Goal: Information Seeking & Learning: Learn about a topic

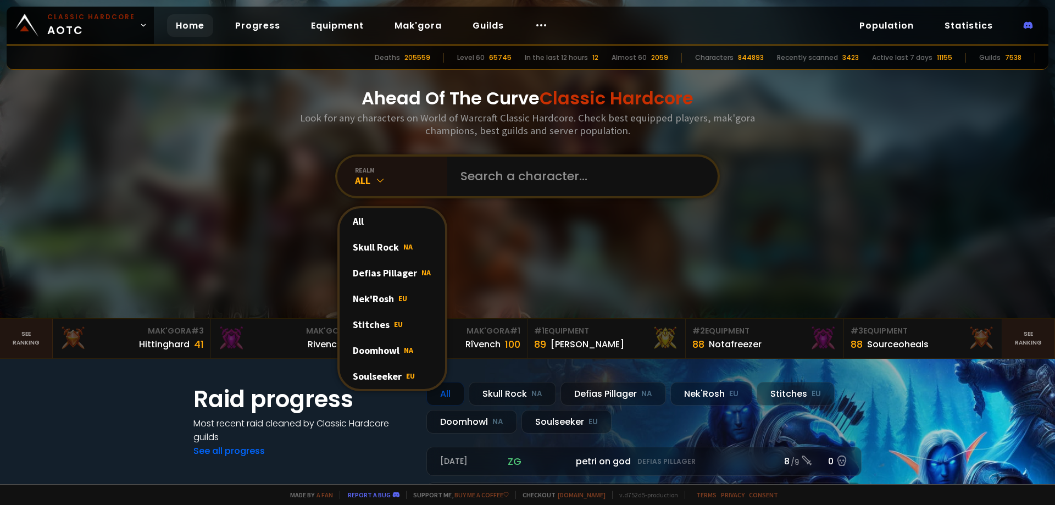
scroll to position [55, 0]
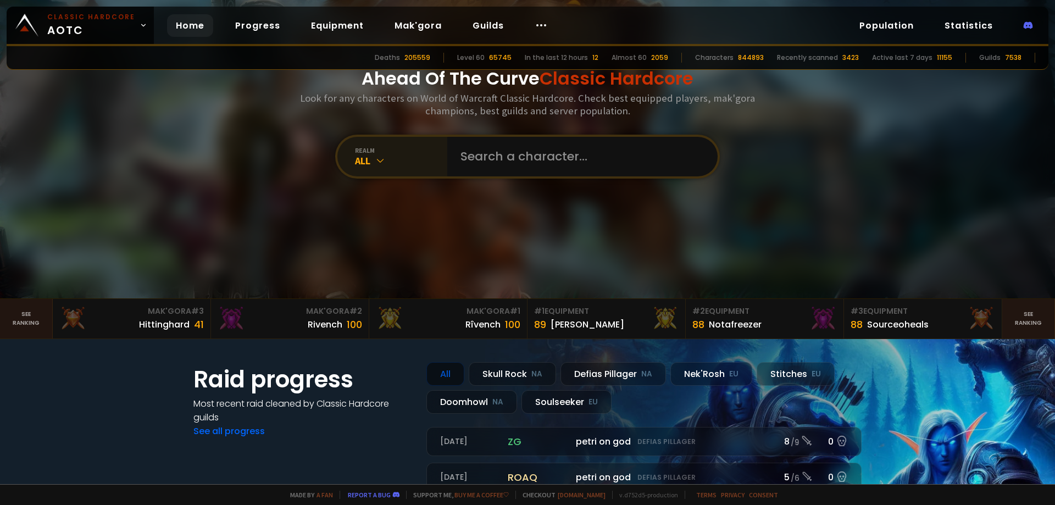
click at [372, 171] on div "realm All" at bounding box center [392, 157] width 110 height 40
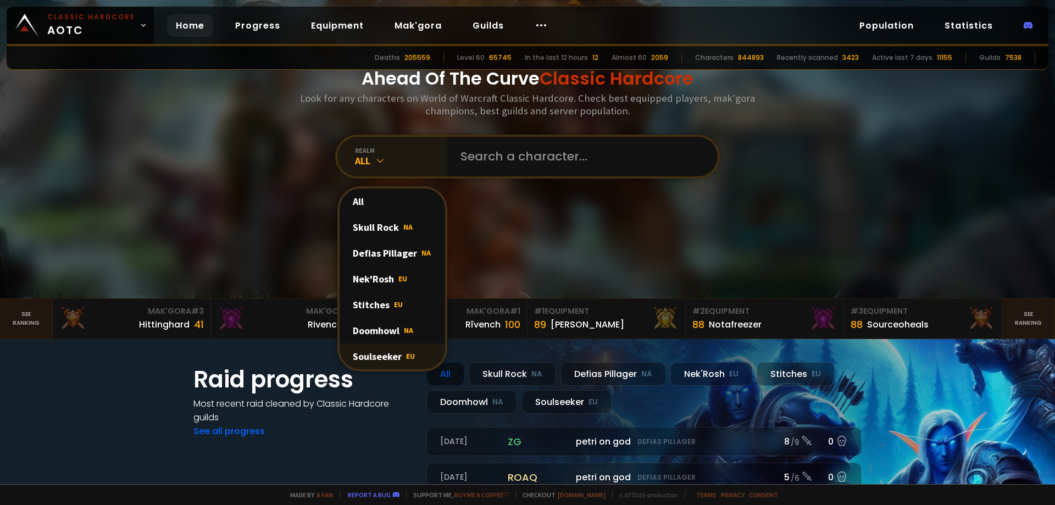
click at [363, 359] on div "Soulseeker EU" at bounding box center [391, 356] width 105 height 26
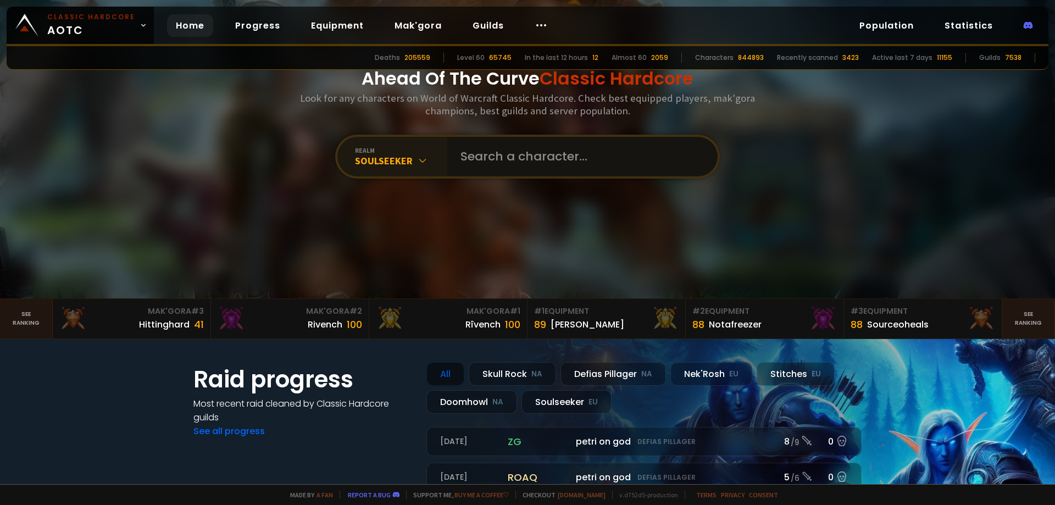
click at [498, 170] on input "text" at bounding box center [579, 157] width 250 height 40
type input "KamroLamro"
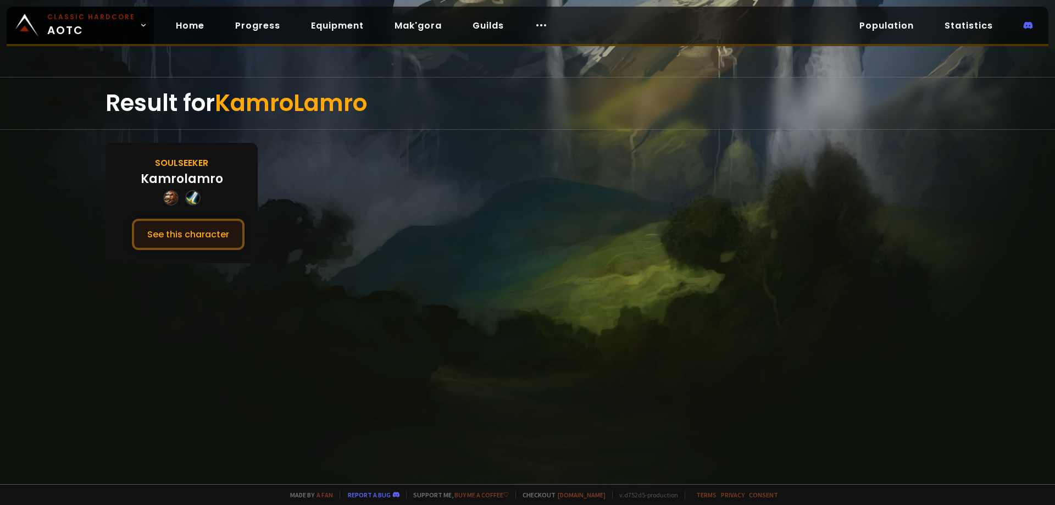
click at [178, 239] on button "See this character" at bounding box center [188, 234] width 113 height 31
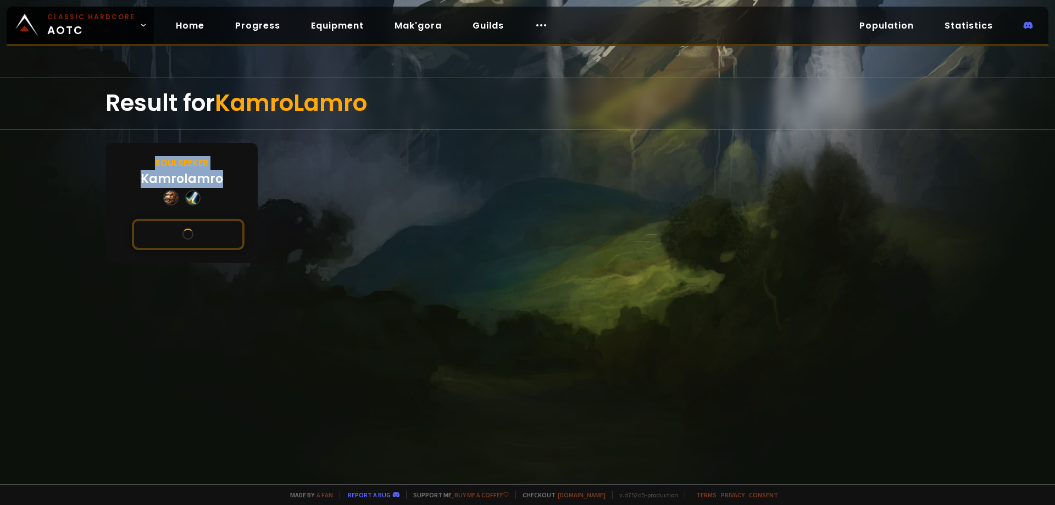
drag, startPoint x: 156, startPoint y: 161, endPoint x: 230, endPoint y: 158, distance: 74.2
click at [230, 158] on div "Soulseeker Kamrolamro See this character" at bounding box center [181, 203] width 152 height 120
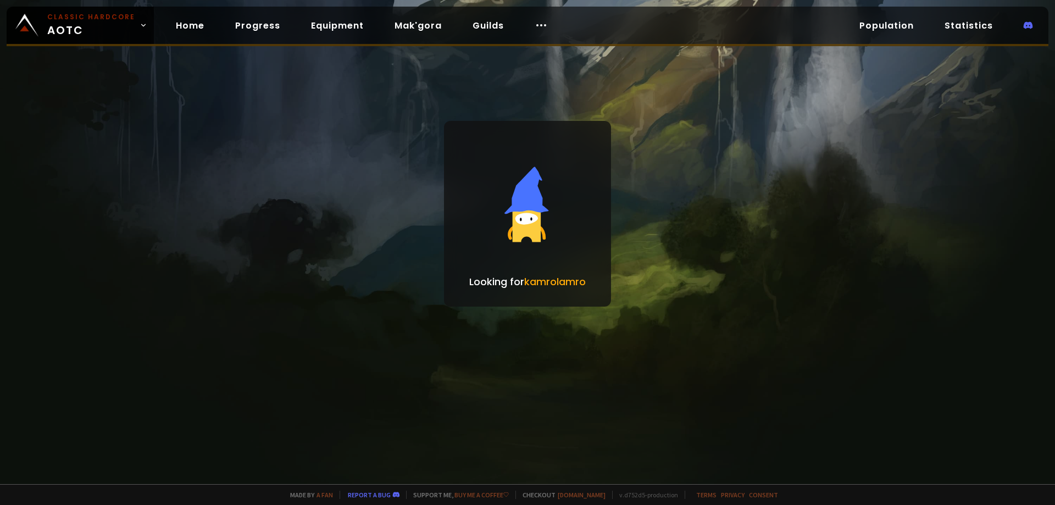
click at [208, 162] on div "Looking for kamrolamro" at bounding box center [527, 242] width 1055 height 484
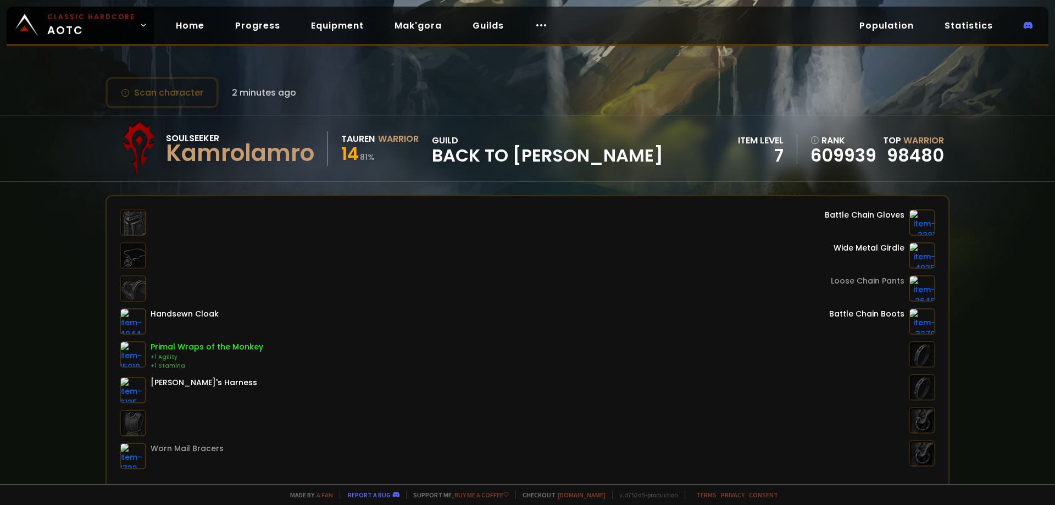
click at [137, 292] on div at bounding box center [133, 288] width 26 height 26
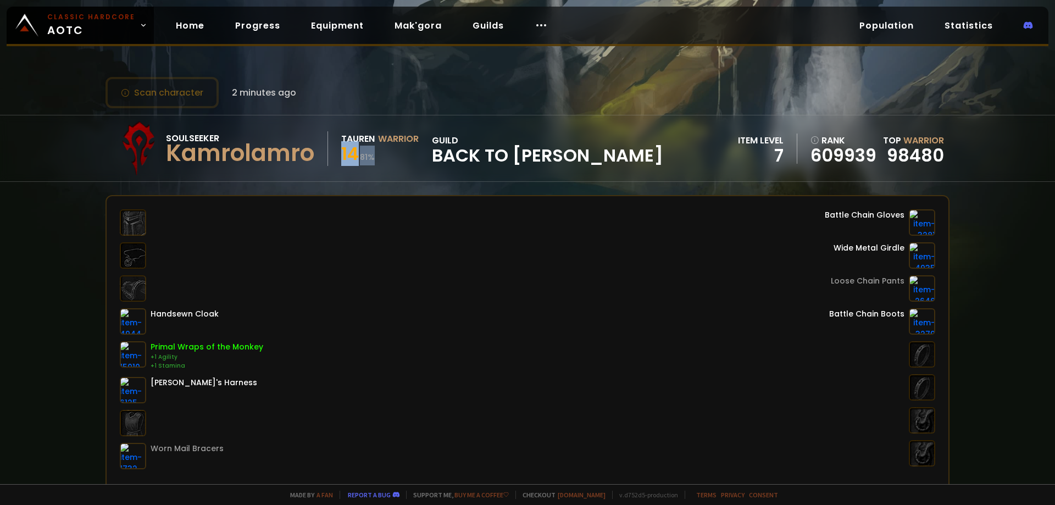
drag, startPoint x: 394, startPoint y: 158, endPoint x: 338, endPoint y: 157, distance: 56.6
click at [338, 157] on div "Soulseeker Kamrolamro Tauren Warrior 14 81 % guild Back to [PERSON_NAME]" at bounding box center [387, 148] width 552 height 55
click at [232, 280] on div at bounding box center [191, 288] width 143 height 26
click at [143, 281] on div at bounding box center [133, 288] width 26 height 26
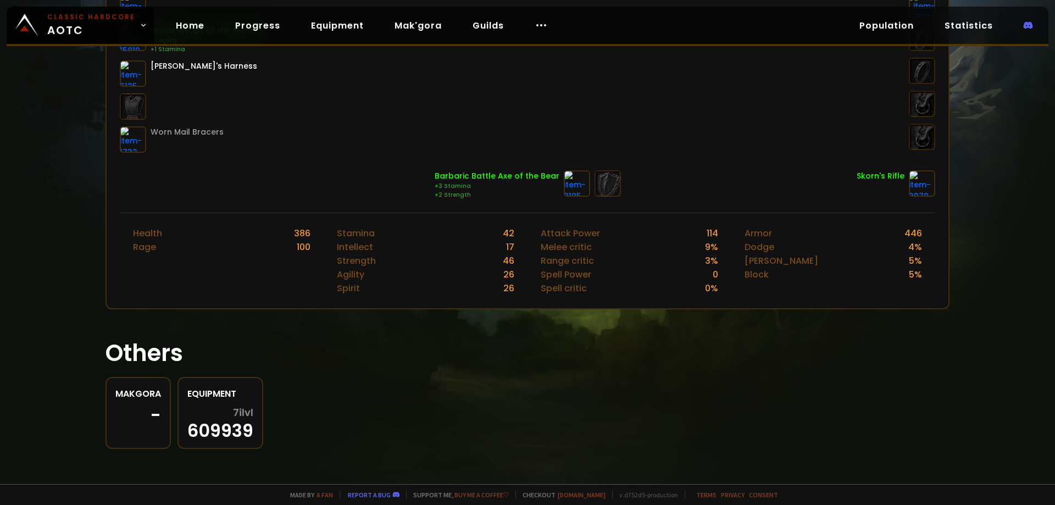
scroll to position [261, 0]
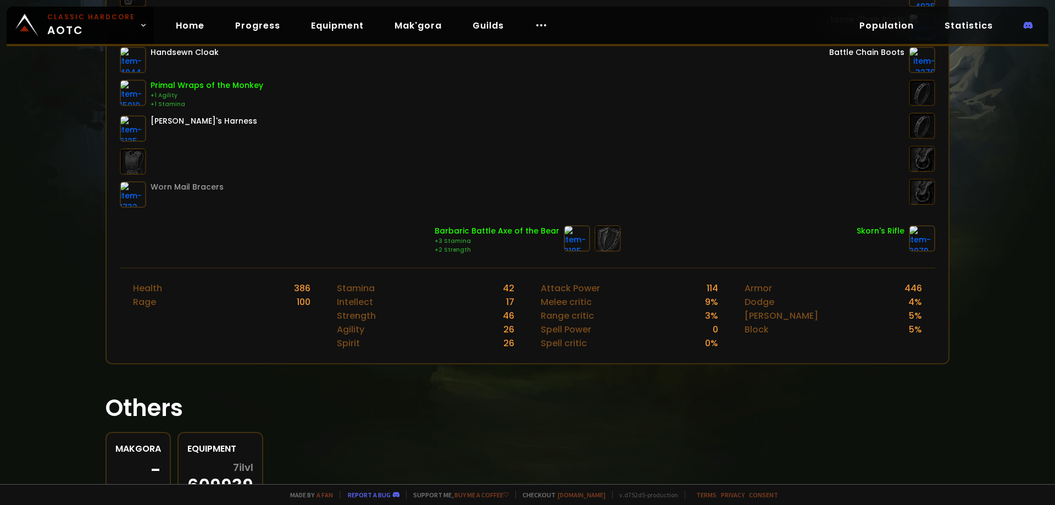
click at [470, 230] on div "Barbaric Battle Axe of the Bear" at bounding box center [496, 231] width 125 height 12
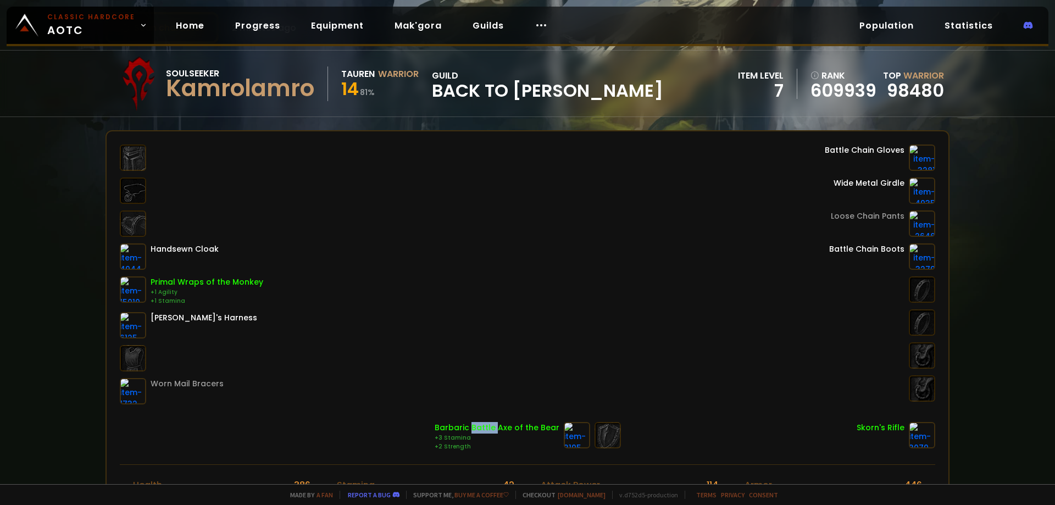
scroll to position [0, 0]
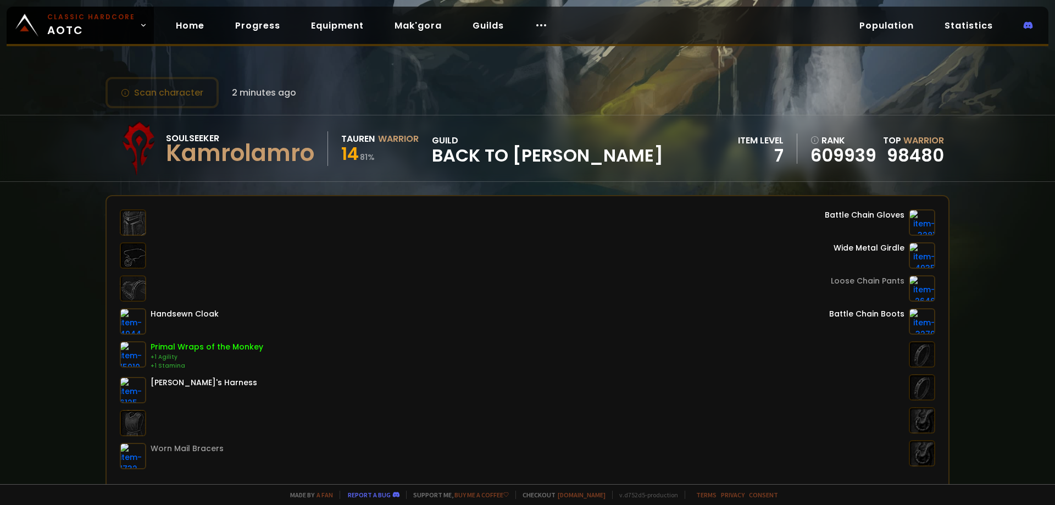
click at [868, 213] on div "Battle Chain Gloves" at bounding box center [864, 215] width 80 height 12
click at [815, 213] on div "Handsewn Cloak Primal Wraps of the Monkey +1 Agility +1 Stamina Brawler's Harne…" at bounding box center [527, 339] width 815 height 260
click at [841, 164] on link "609939" at bounding box center [843, 155] width 66 height 16
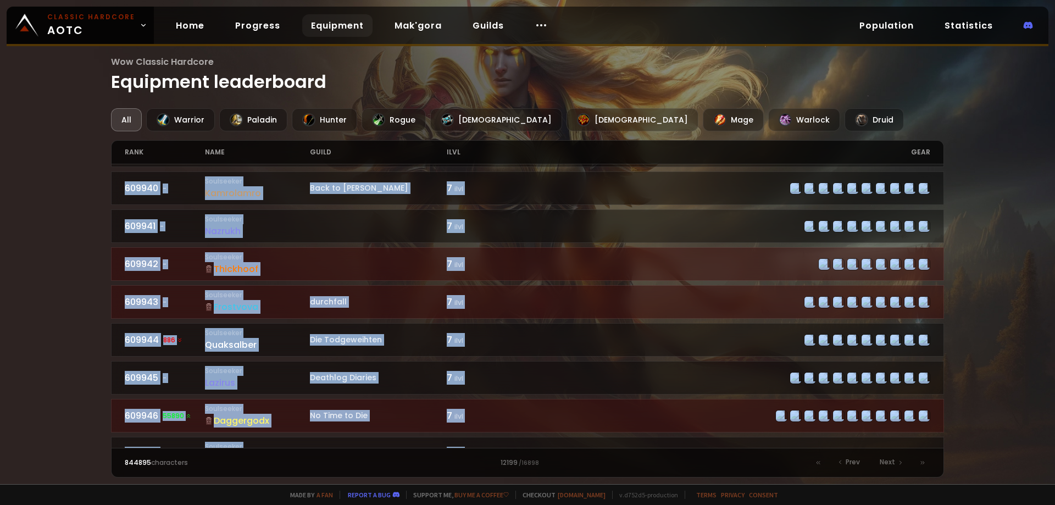
scroll to position [1483, 0]
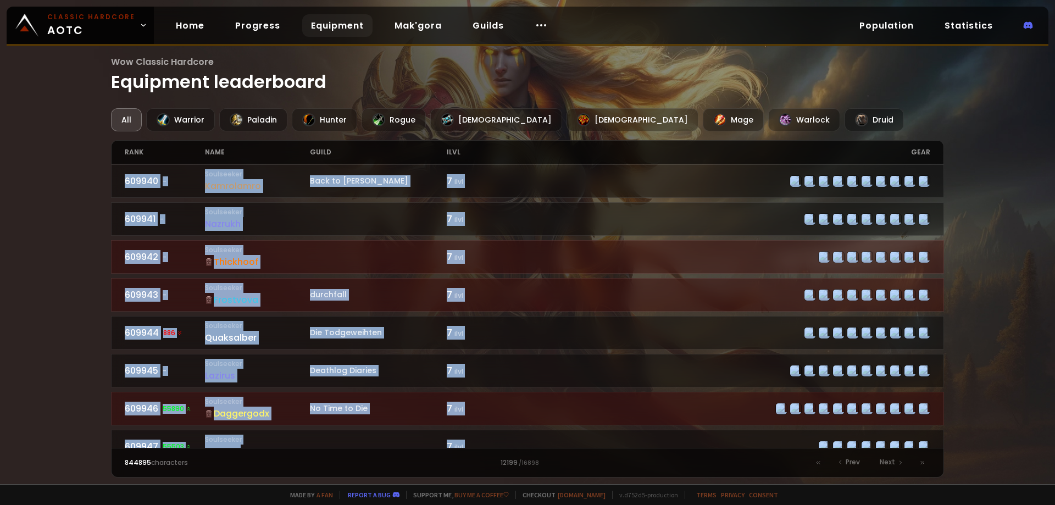
click at [38, 302] on div "Wow Classic Hardcore Equipment leaderboard All Warrior Paladin Hunter Rogue Pri…" at bounding box center [527, 242] width 1055 height 484
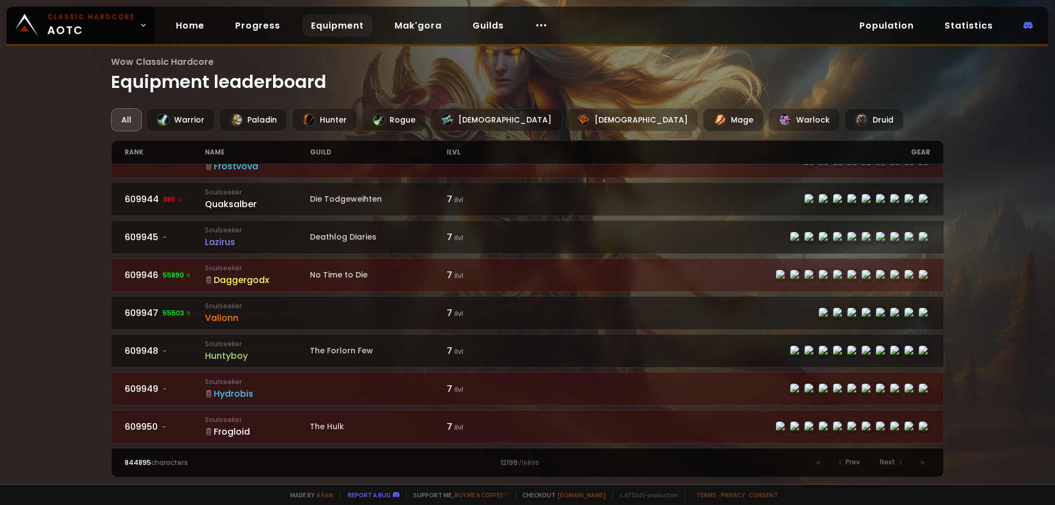
scroll to position [1067, 0]
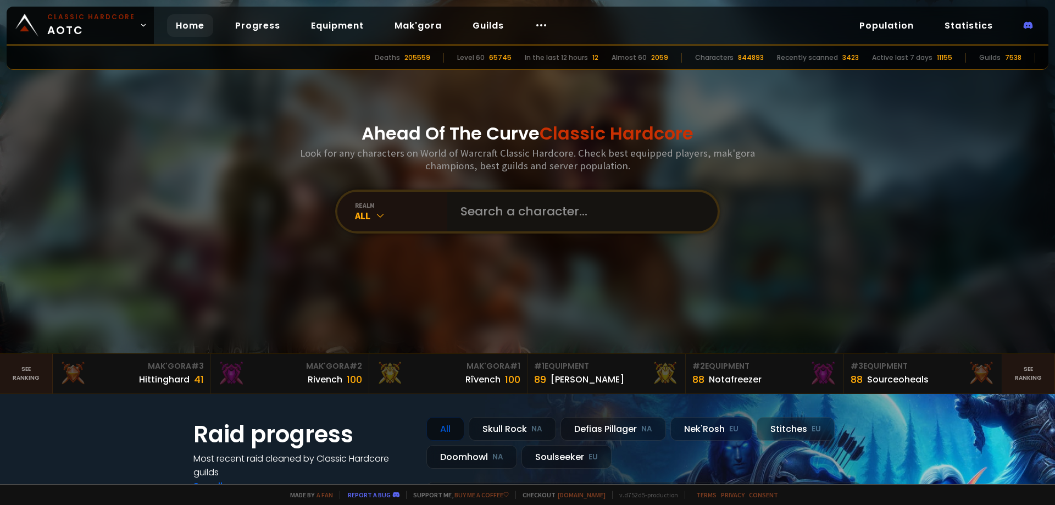
click at [503, 204] on input "text" at bounding box center [579, 212] width 250 height 40
click at [355, 212] on div "All" at bounding box center [401, 215] width 92 height 13
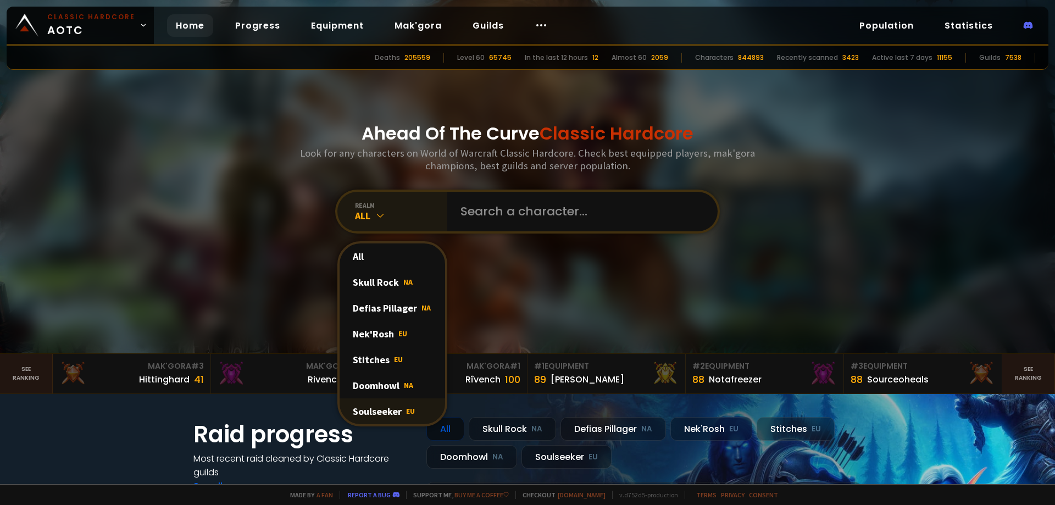
click at [368, 407] on div "Soulseeker EU" at bounding box center [391, 411] width 105 height 26
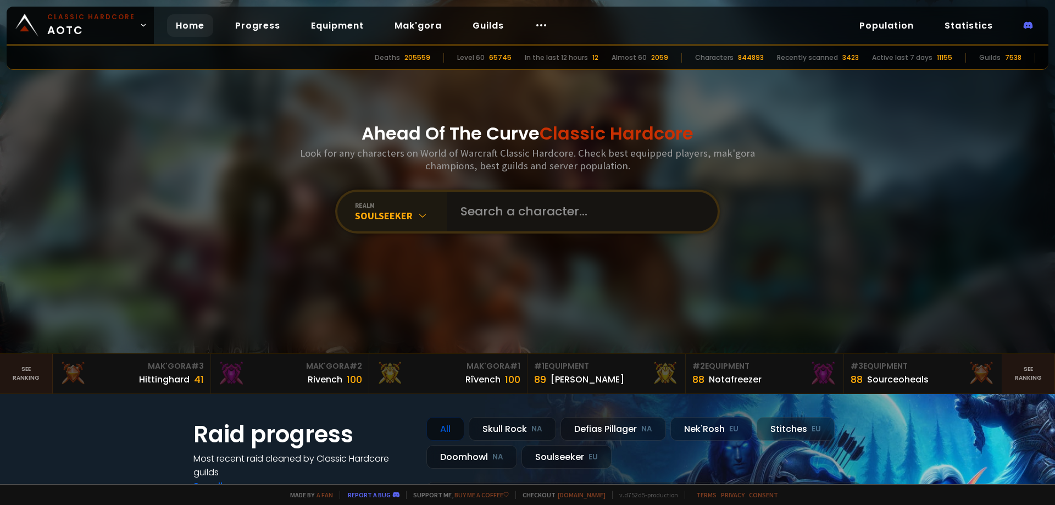
click at [522, 199] on input "text" at bounding box center [579, 212] width 250 height 40
type input "Muskatni"
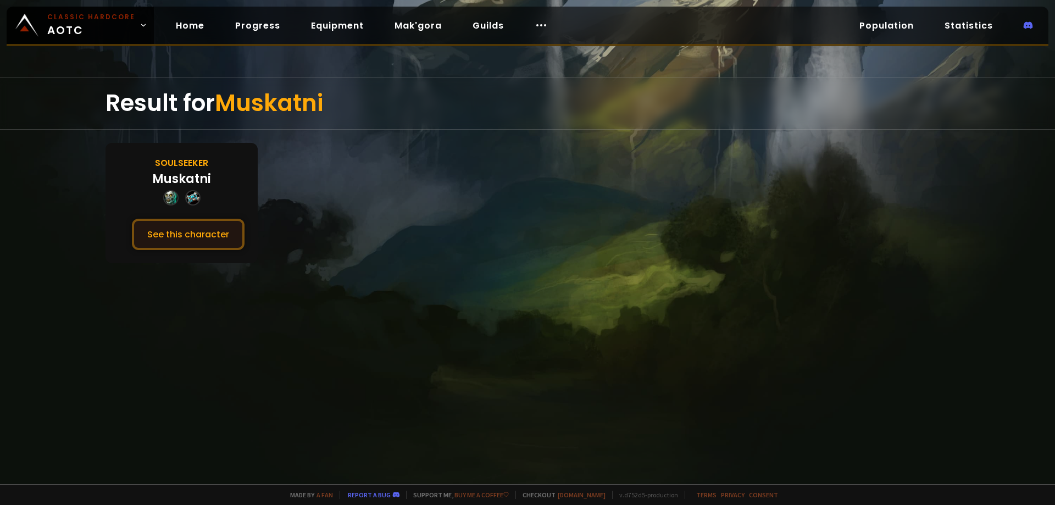
click at [197, 247] on button "See this character" at bounding box center [188, 234] width 113 height 31
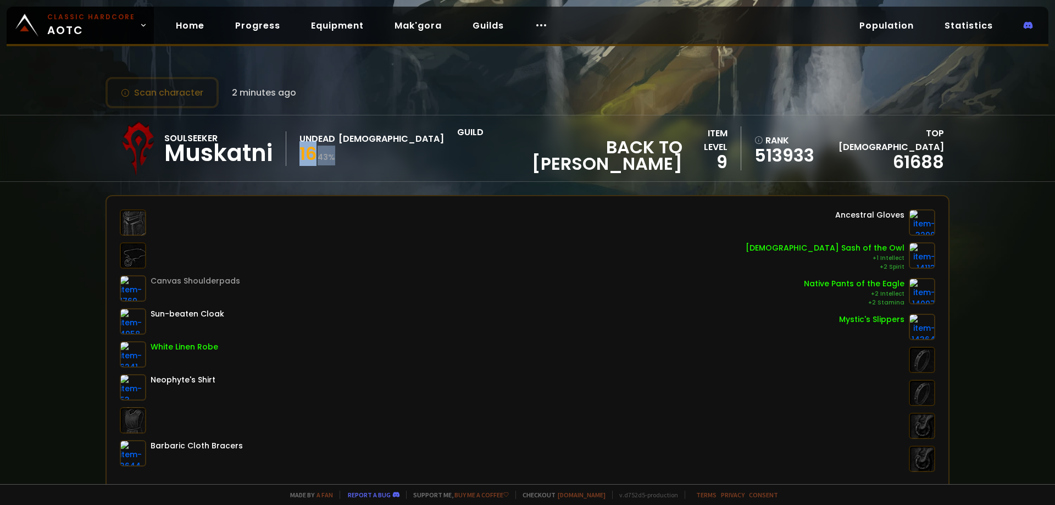
drag, startPoint x: 335, startPoint y: 151, endPoint x: 294, endPoint y: 147, distance: 41.4
click at [294, 147] on div "Soulseeker Muskatni Undead Priest 16 43 % guild Back to [PERSON_NAME]" at bounding box center [396, 148] width 571 height 55
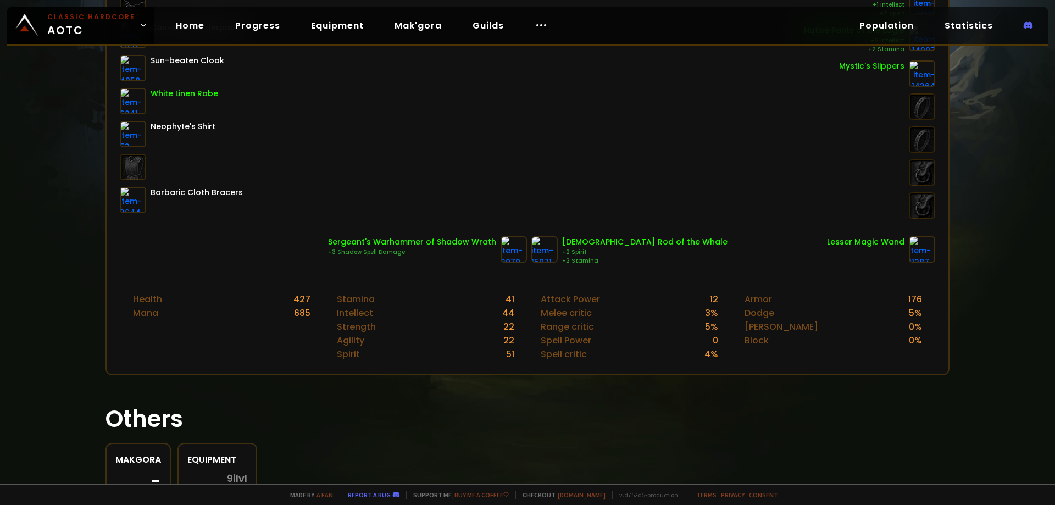
scroll to position [319, 0]
